Goal: Task Accomplishment & Management: Complete application form

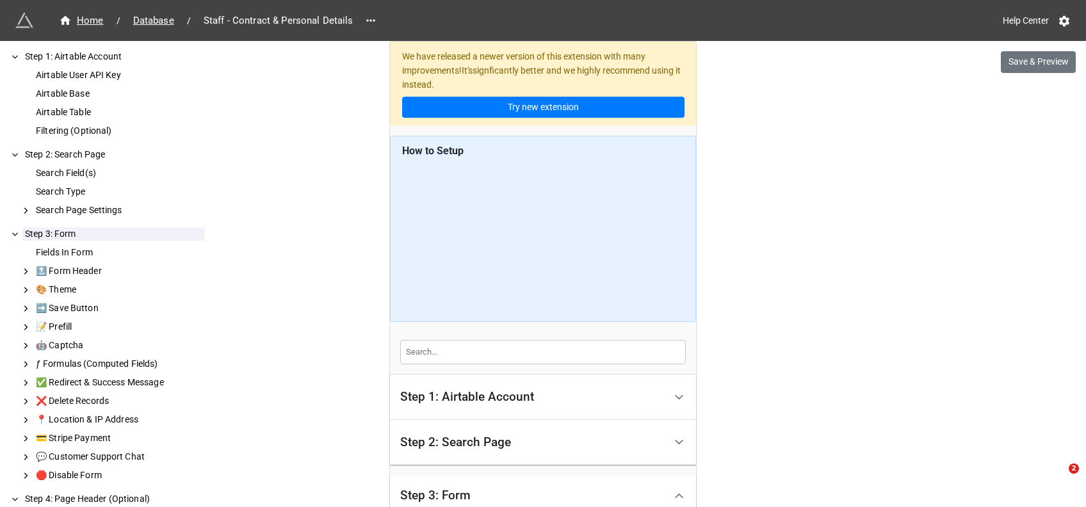
scroll to position [1620, 0]
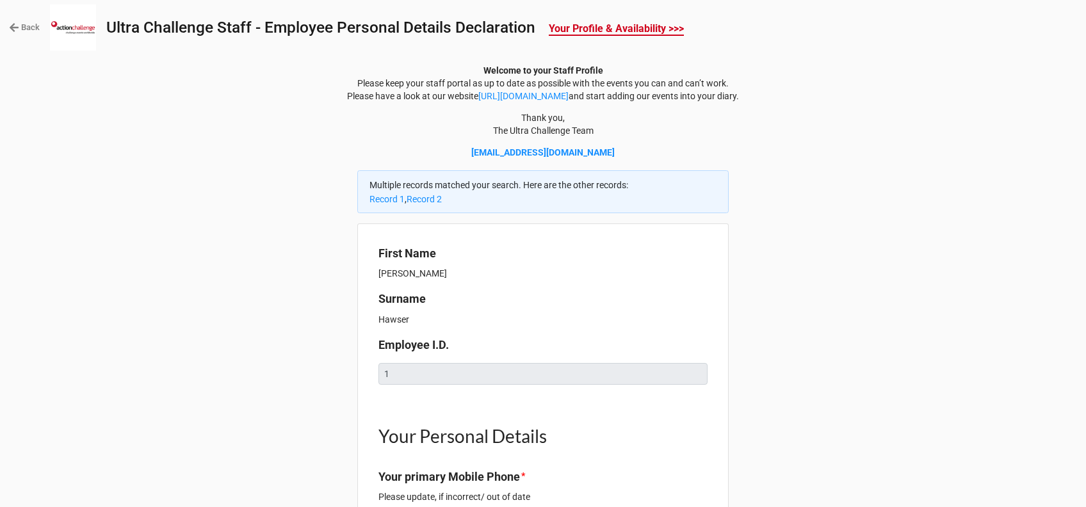
click at [15, 24] on icon at bounding box center [14, 27] width 10 height 10
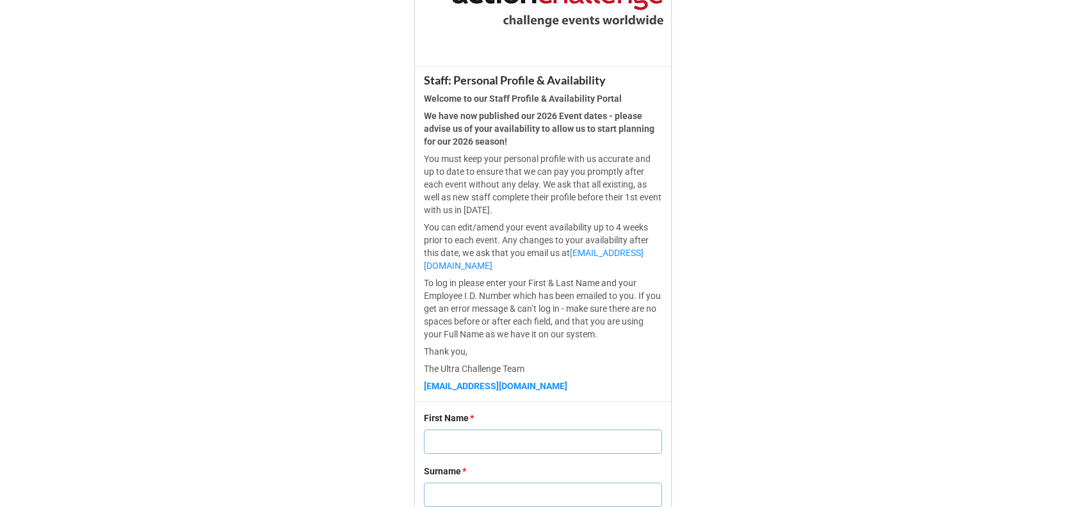
scroll to position [381, 0]
